Goal: Register for event/course

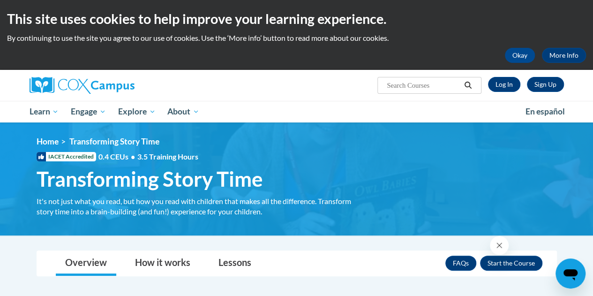
click at [500, 92] on div "Sign Up Log In Search Search..." at bounding box center [388, 82] width 366 height 24
click at [504, 89] on link "Log In" at bounding box center [504, 84] width 32 height 15
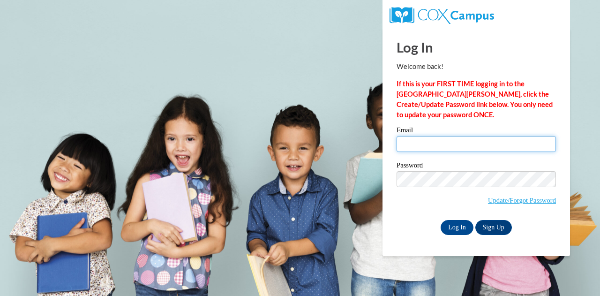
click at [414, 146] on input "Email" at bounding box center [476, 144] width 159 height 16
type input "cf_warneri@cftigers.org"
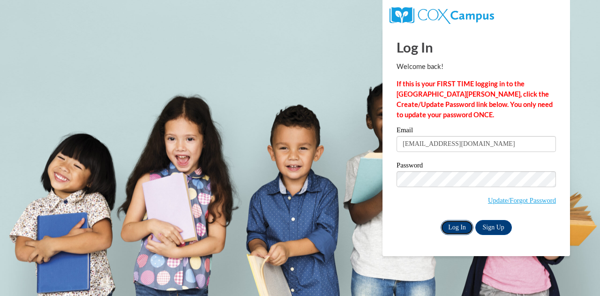
click at [454, 227] on input "Log In" at bounding box center [457, 227] width 33 height 15
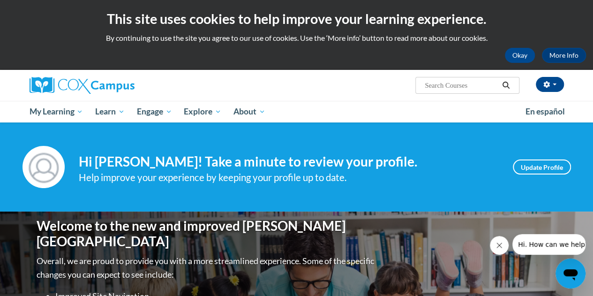
scroll to position [188, 0]
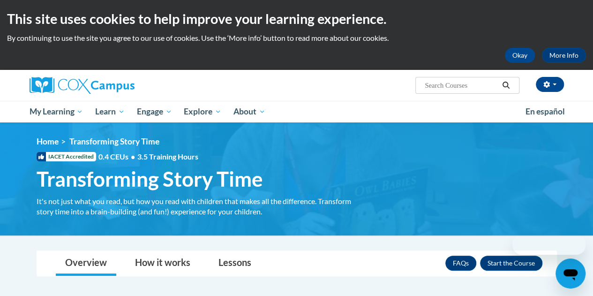
scroll to position [94, 0]
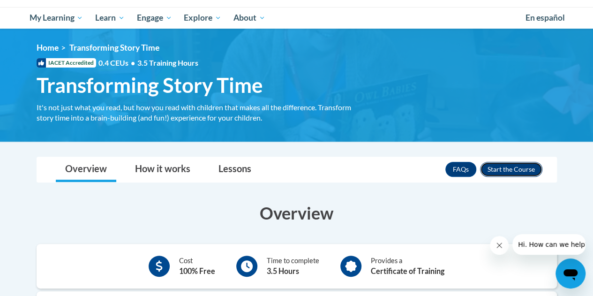
click at [515, 171] on button "Enroll" at bounding box center [511, 169] width 62 height 15
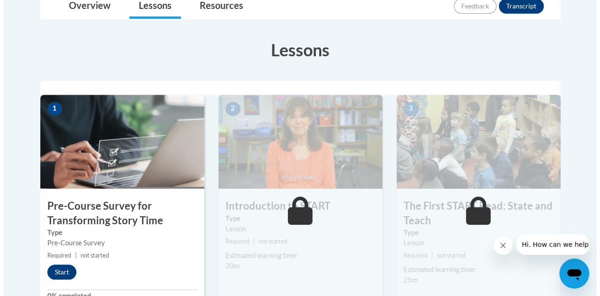
scroll to position [281, 0]
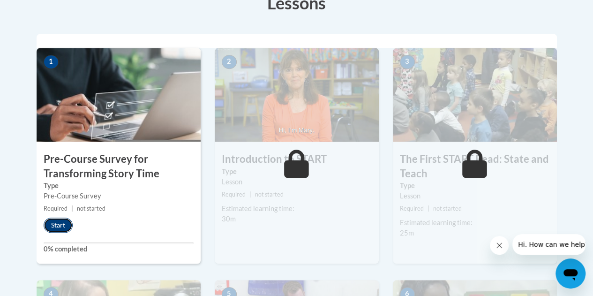
click at [53, 218] on button "Start" at bounding box center [58, 225] width 29 height 15
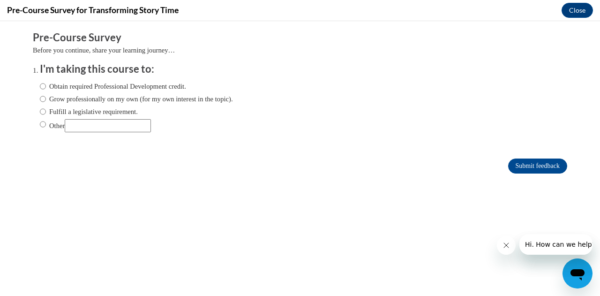
scroll to position [0, 0]
click at [80, 113] on label "Fulfill a legislative requirement." at bounding box center [89, 111] width 98 height 10
click at [46, 113] on input "Fulfill a legislative requirement." at bounding box center [43, 111] width 6 height 10
radio input "true"
click at [536, 162] on input "Submit feedback" at bounding box center [537, 166] width 59 height 15
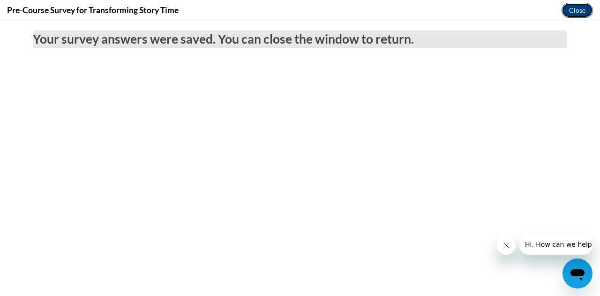
drag, startPoint x: 565, startPoint y: 8, endPoint x: 438, endPoint y: 151, distance: 191.0
click at [565, 8] on button "Close" at bounding box center [577, 10] width 31 height 15
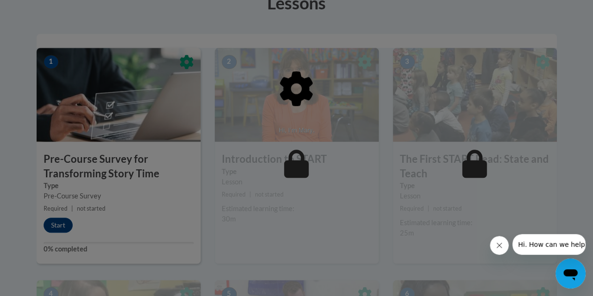
click at [493, 239] on button "Close message from company" at bounding box center [499, 245] width 19 height 19
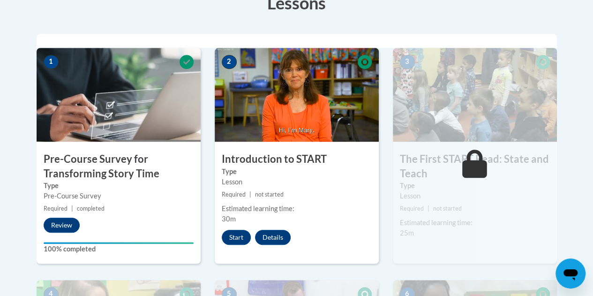
click at [239, 244] on div "2 Introduction to START Type Lesson Required | not started Estimated learning t…" at bounding box center [297, 156] width 164 height 216
click at [240, 238] on button "Start" at bounding box center [236, 237] width 29 height 15
